Goal: Information Seeking & Learning: Learn about a topic

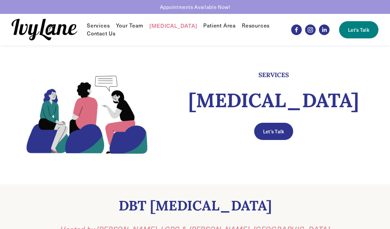
click at [359, 31] on link "Let's Talk" at bounding box center [358, 29] width 39 height 17
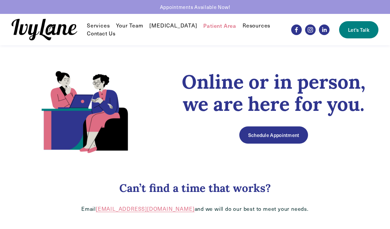
click at [103, 36] on link "Contact Us" at bounding box center [101, 34] width 29 height 8
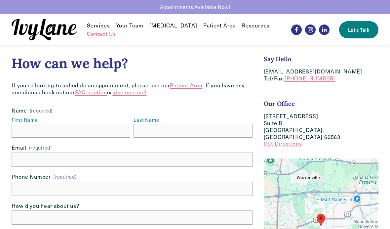
scroll to position [3, 0]
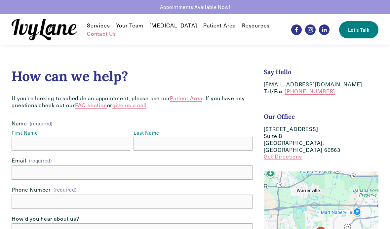
click at [167, 27] on link "[MEDICAL_DATA]" at bounding box center [173, 26] width 48 height 8
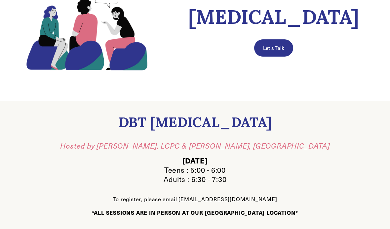
scroll to position [99, 0]
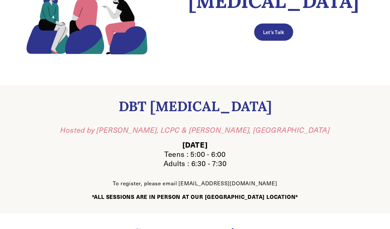
click at [259, 128] on em "Hosted by [PERSON_NAME], LCPC & [PERSON_NAME], [GEOGRAPHIC_DATA]" at bounding box center [195, 130] width 270 height 10
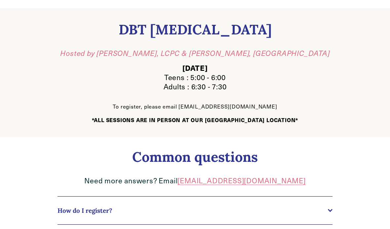
scroll to position [202, 0]
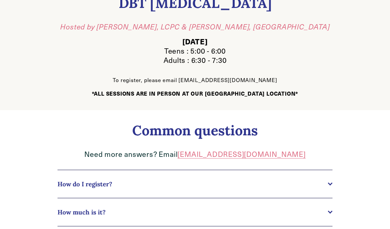
click at [262, 152] on link "[EMAIL_ADDRESS][DOMAIN_NAME]" at bounding box center [242, 154] width 128 height 10
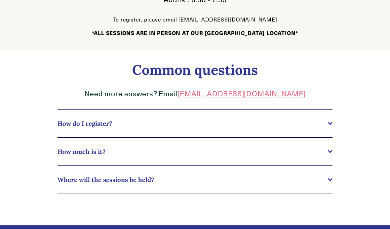
scroll to position [275, 0]
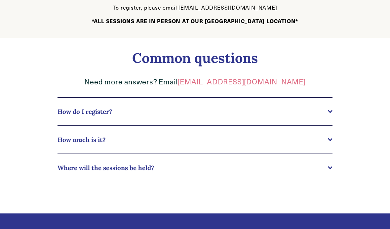
click at [329, 165] on div at bounding box center [330, 166] width 5 height 5
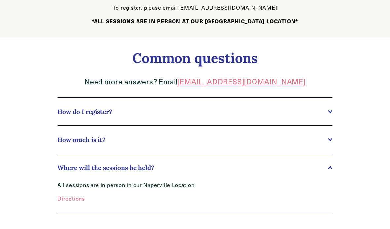
click at [327, 138] on span "How much is it?" at bounding box center [193, 140] width 271 height 8
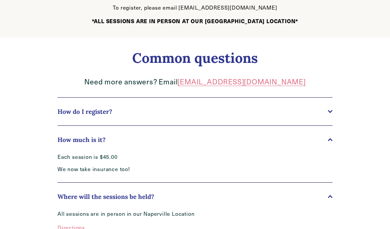
click at [325, 110] on span "How do I register?" at bounding box center [193, 111] width 271 height 8
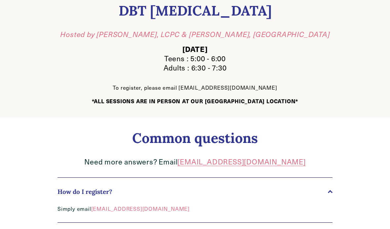
scroll to position [190, 0]
